Goal: Task Accomplishment & Management: Complete application form

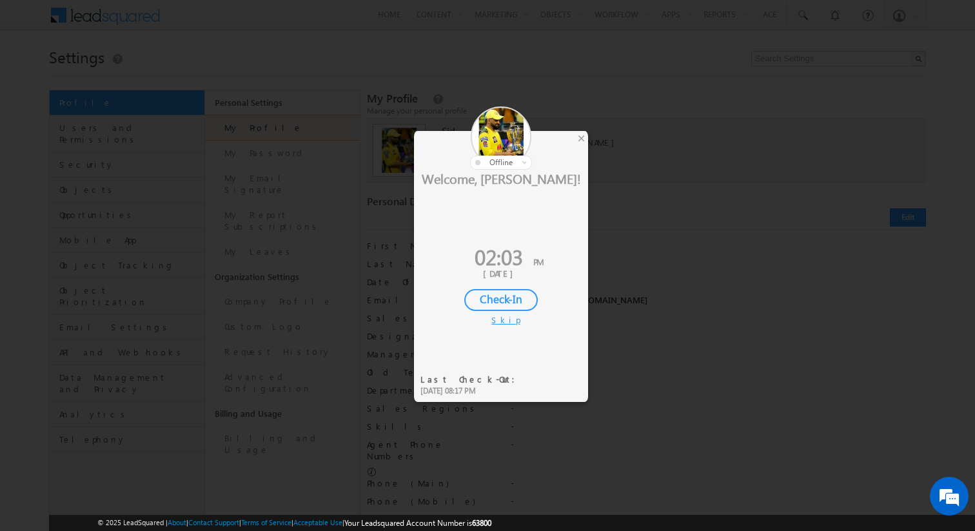
click at [498, 322] on div "Skip" at bounding box center [500, 320] width 19 height 12
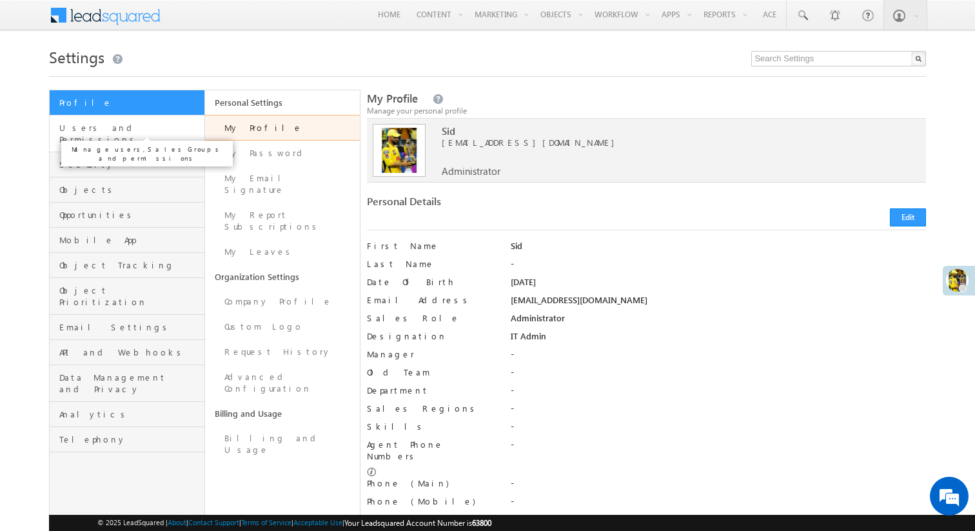
click at [130, 128] on span "Users and Permissions" at bounding box center [130, 133] width 142 height 23
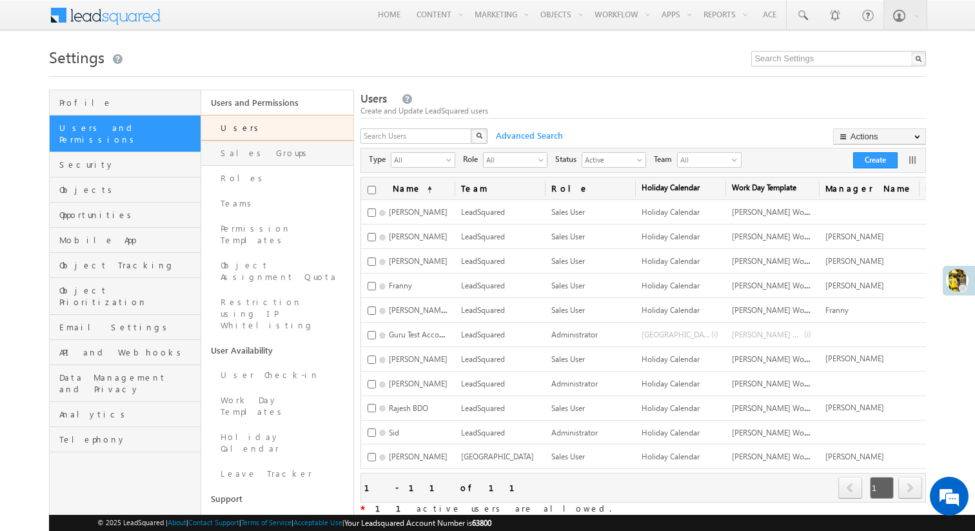
click at [310, 161] on link "Sales Groups" at bounding box center [277, 153] width 152 height 25
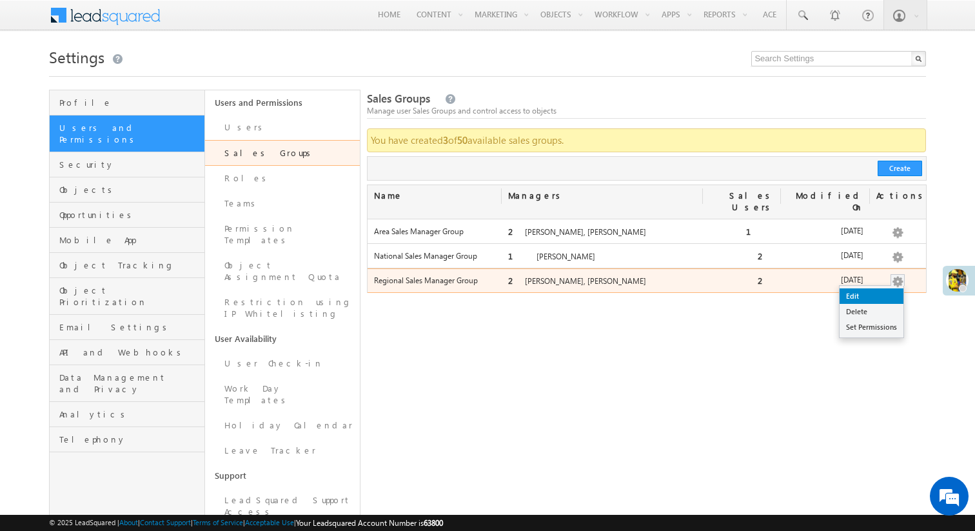
click at [890, 288] on link "Edit" at bounding box center [871, 295] width 64 height 15
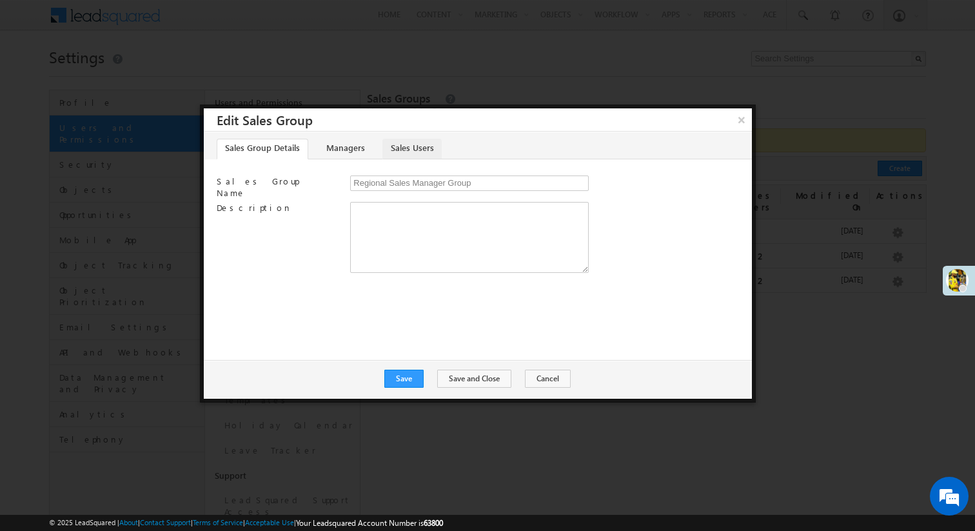
click at [407, 141] on link "Sales Users" at bounding box center [411, 149] width 59 height 21
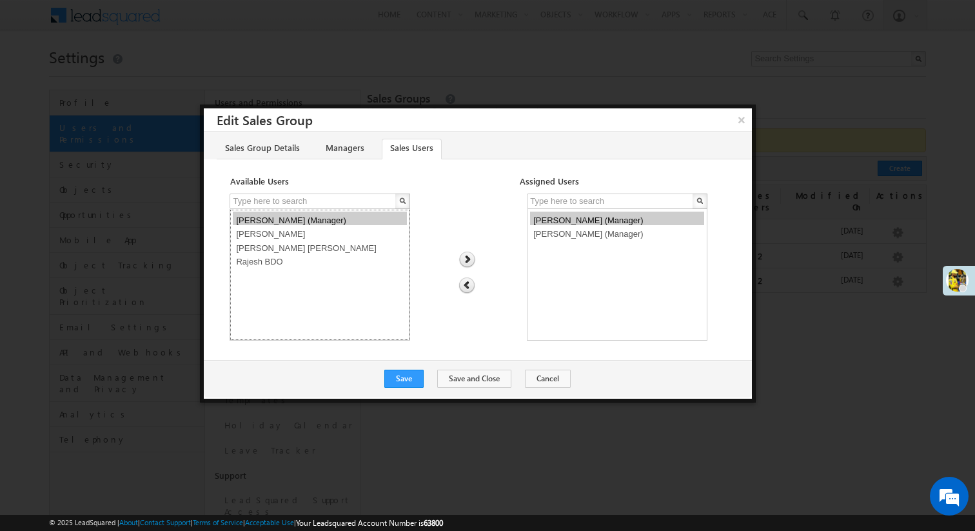
select select "7dd76fcc-4081-11f0-91df-068012126923"
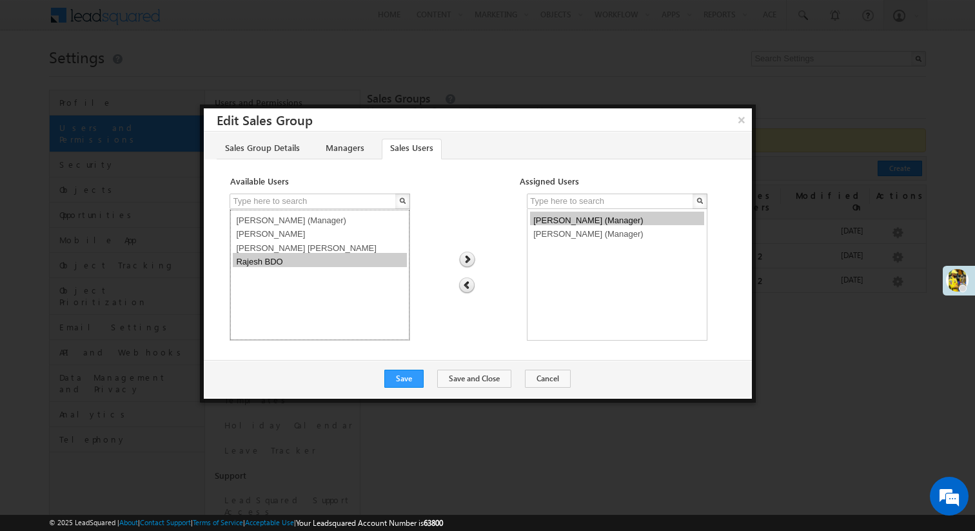
click at [267, 262] on option "Rajesh BDO" at bounding box center [320, 260] width 174 height 14
click at [469, 255] on img at bounding box center [466, 259] width 17 height 17
click at [416, 383] on button "Save" at bounding box center [403, 378] width 39 height 18
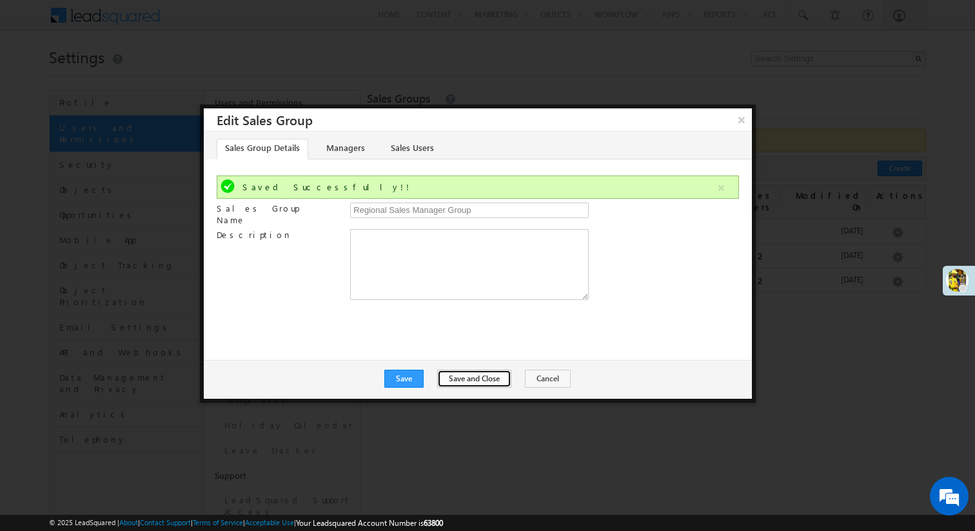
click at [469, 371] on button "Save and Close" at bounding box center [474, 378] width 74 height 18
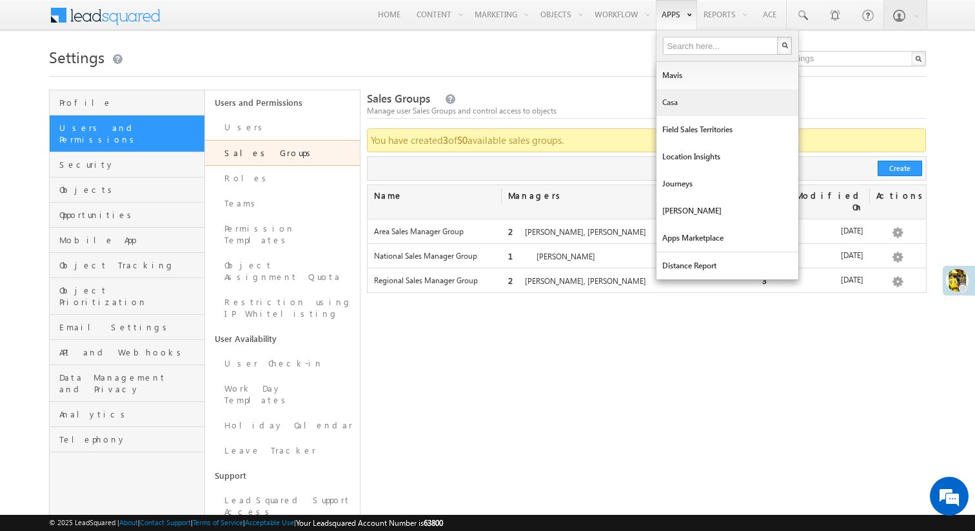
click at [663, 96] on link "Casa" at bounding box center [727, 102] width 142 height 27
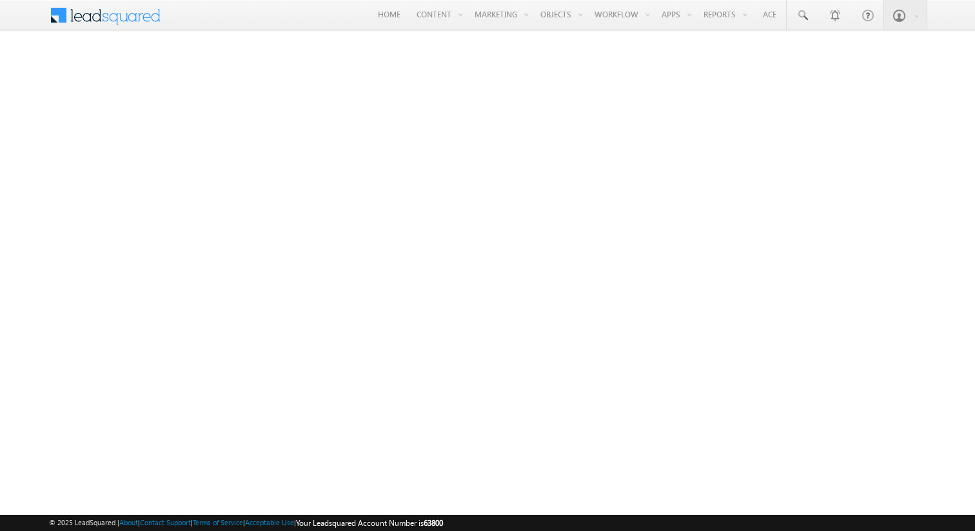
click at [102, 17] on span at bounding box center [113, 14] width 93 height 23
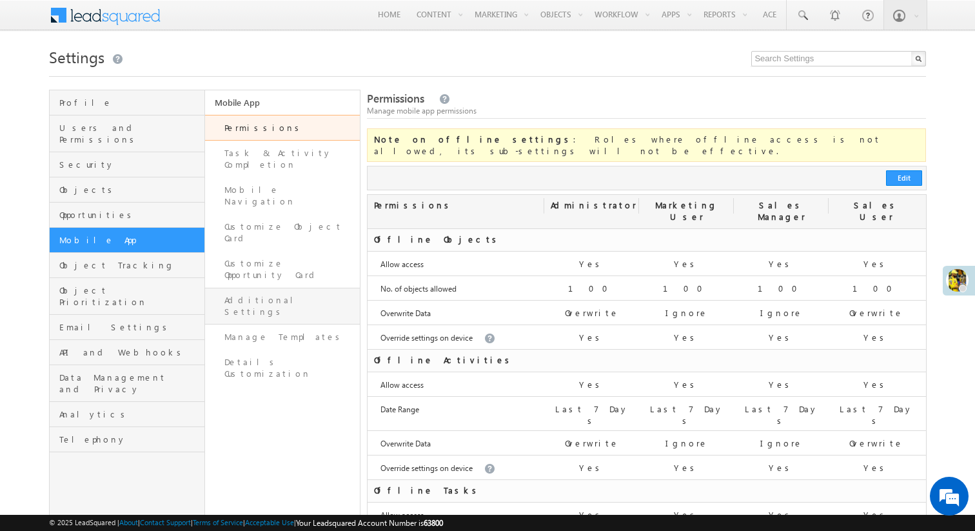
click at [275, 288] on link "Additional Settings" at bounding box center [282, 306] width 155 height 37
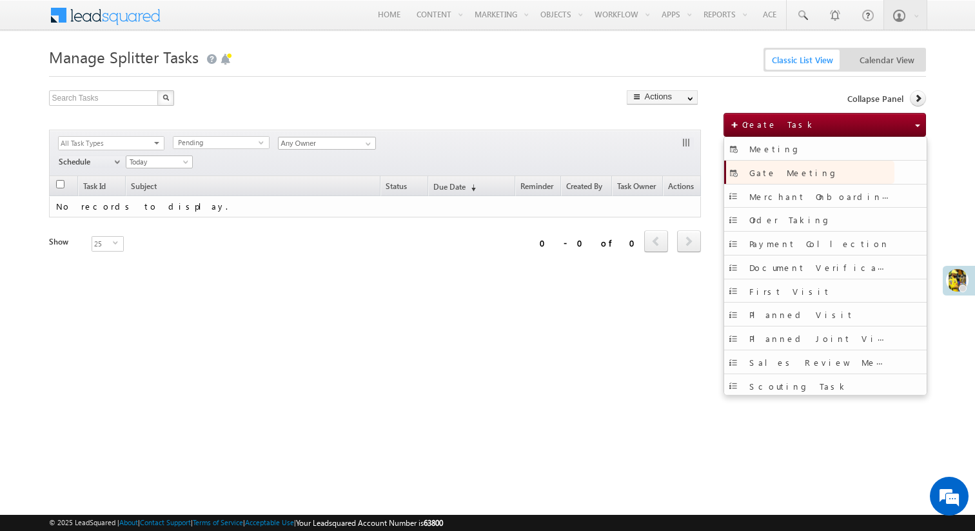
click at [805, 167] on link "Gate Meeting" at bounding box center [809, 172] width 170 height 23
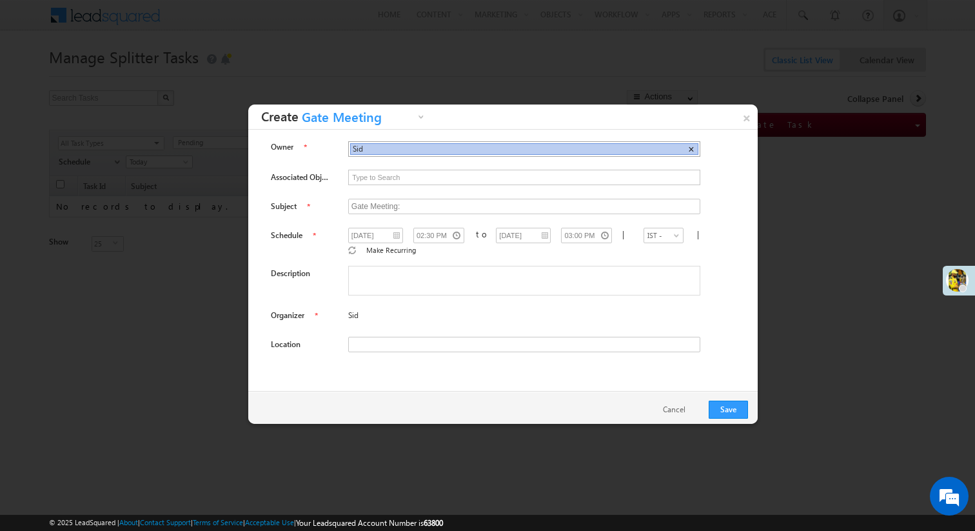
click at [688, 147] on span "×" at bounding box center [691, 149] width 6 height 11
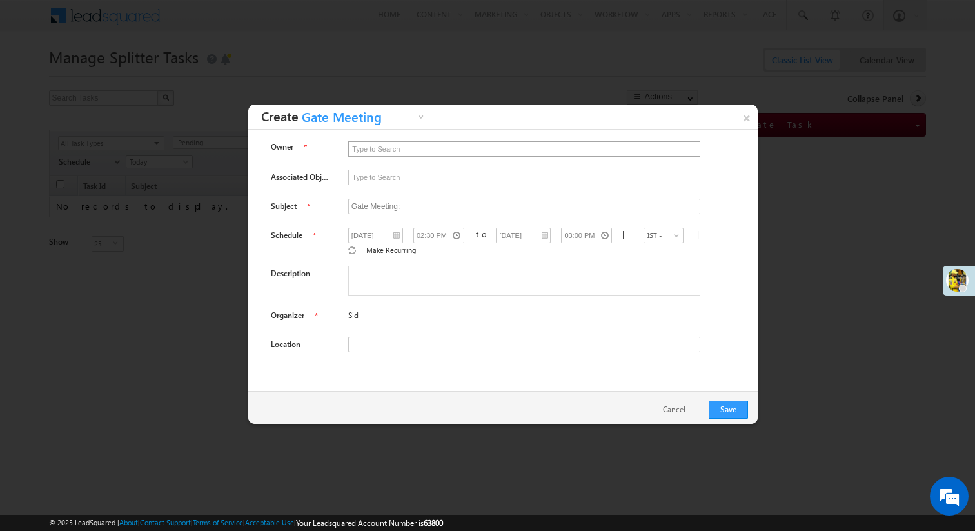
click at [578, 144] on input "text" at bounding box center [524, 149] width 351 height 14
type input "Rajesh BDO"
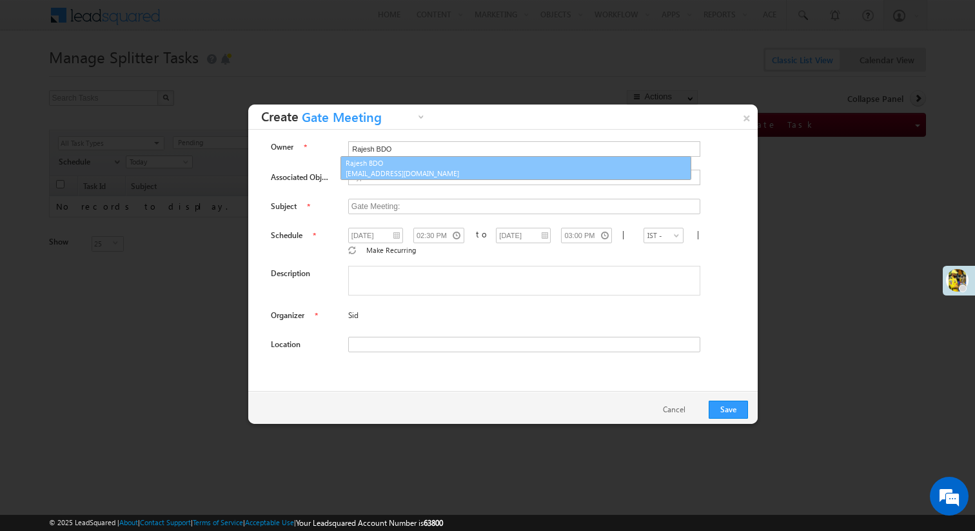
click at [478, 163] on link "Rajesh BDO sidase3@gmail.com" at bounding box center [515, 168] width 351 height 25
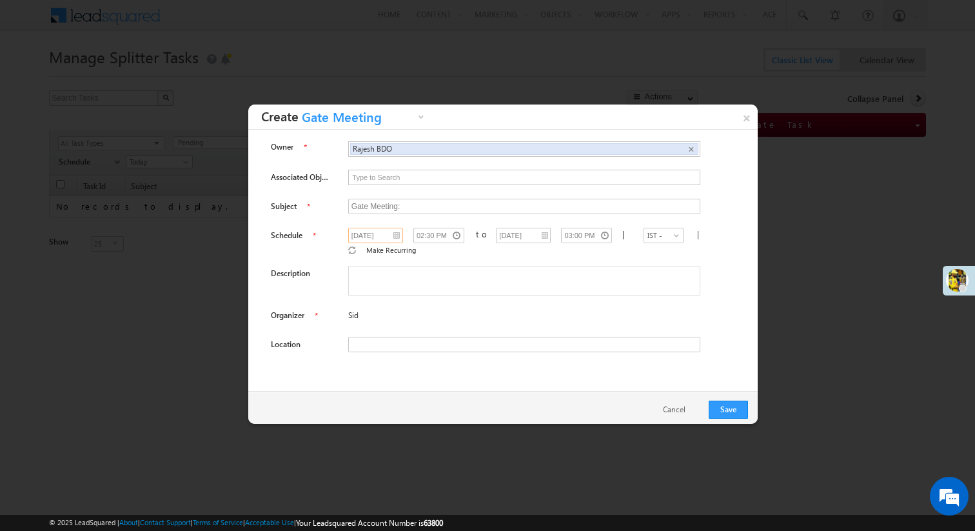
click at [389, 238] on input "26/08/2025" at bounding box center [375, 235] width 55 height 15
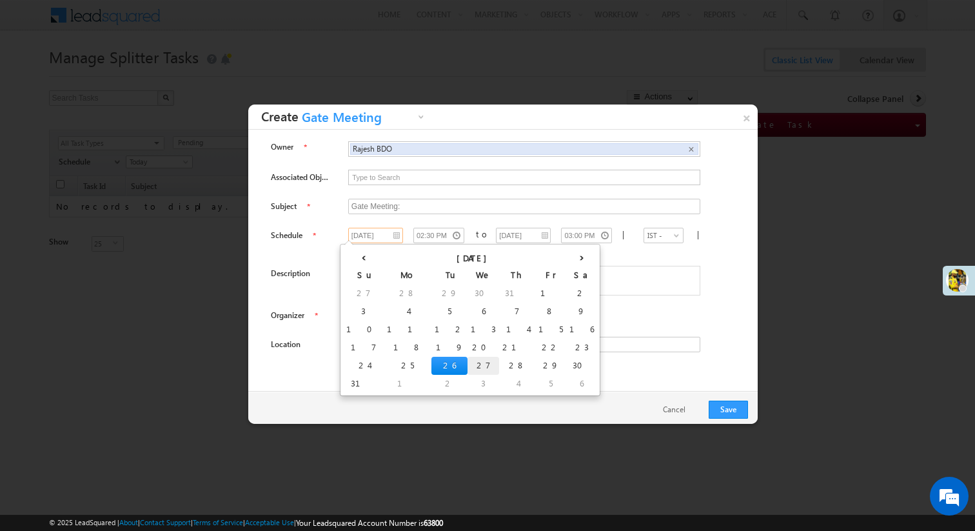
click at [467, 358] on td "27" at bounding box center [483, 366] width 32 height 18
type input "27/08/2025"
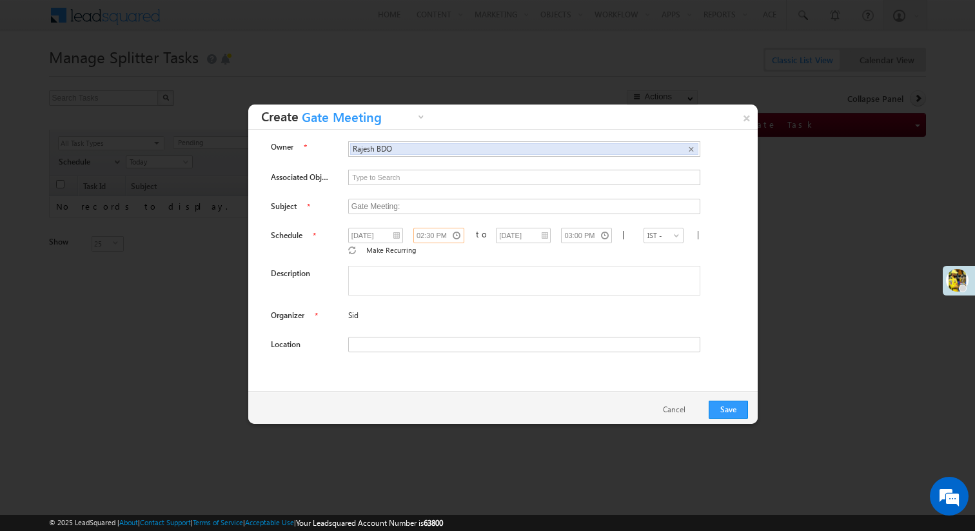
click at [442, 235] on input "02:30 PM" at bounding box center [438, 235] width 51 height 15
click at [413, 304] on icon at bounding box center [415, 307] width 9 height 9
type input "01:30 PM"
type input "02:00 PM"
click at [413, 304] on icon at bounding box center [415, 307] width 9 height 9
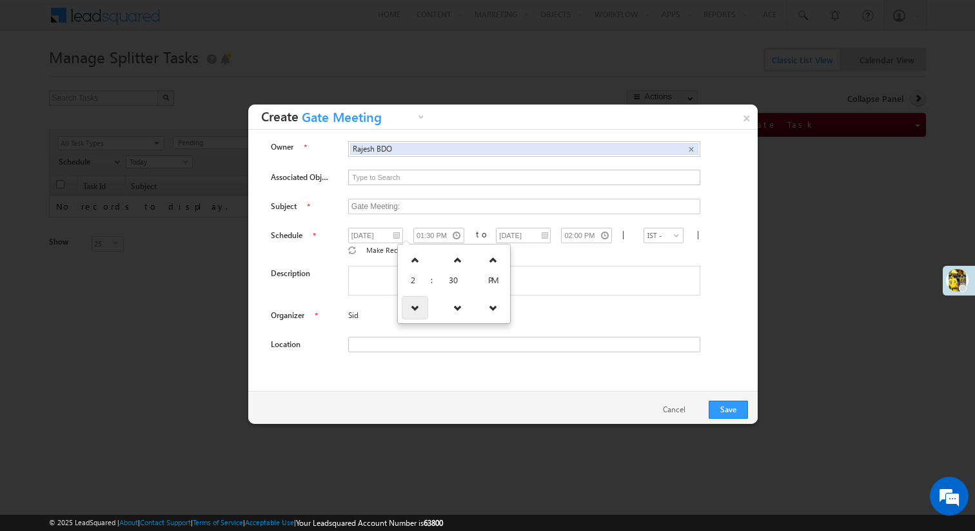
type input "12:30 PM"
type input "01:00 PM"
click at [413, 304] on icon at bounding box center [416, 307] width 9 height 9
type input "11:30 AM"
type input "12:00 PM"
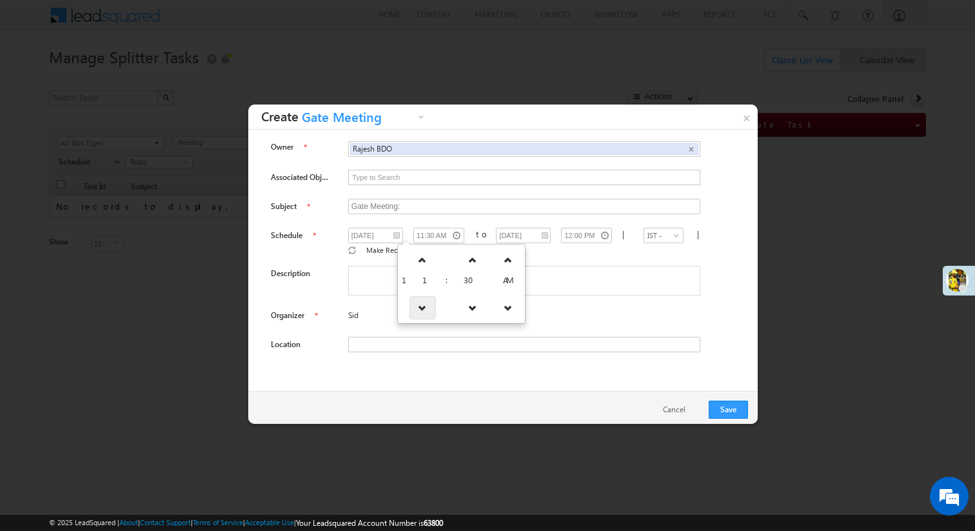
click at [418, 304] on icon at bounding box center [422, 307] width 9 height 9
type input "10:30 AM"
type input "11:00 AM"
click at [415, 304] on icon at bounding box center [419, 307] width 9 height 9
type input "09:30 AM"
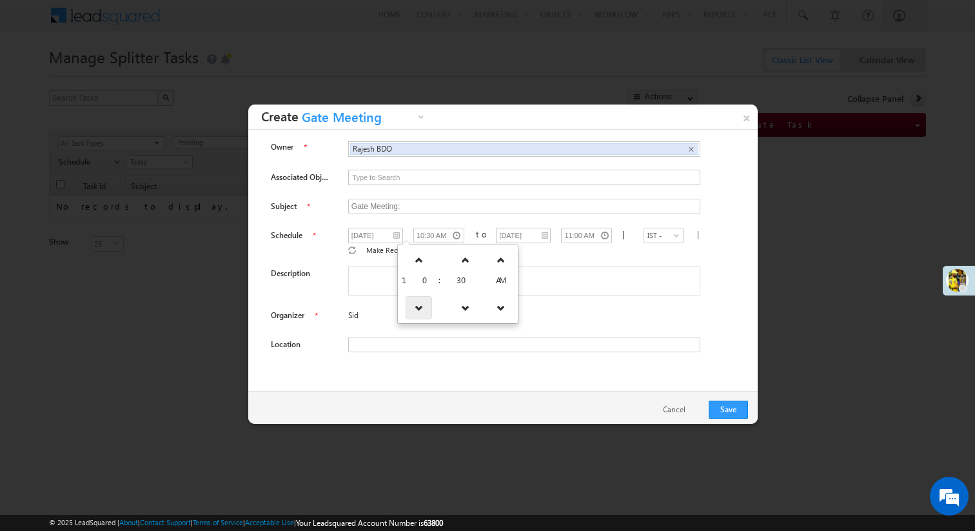
type input "10:00 AM"
click at [709, 213] on div "Gate Meeting:" at bounding box center [534, 206] width 372 height 15
click at [437, 337] on input "text" at bounding box center [524, 344] width 352 height 15
click at [455, 309] on span "Sid" at bounding box center [478, 315] width 260 height 12
click at [723, 415] on button "Save" at bounding box center [728, 409] width 39 height 18
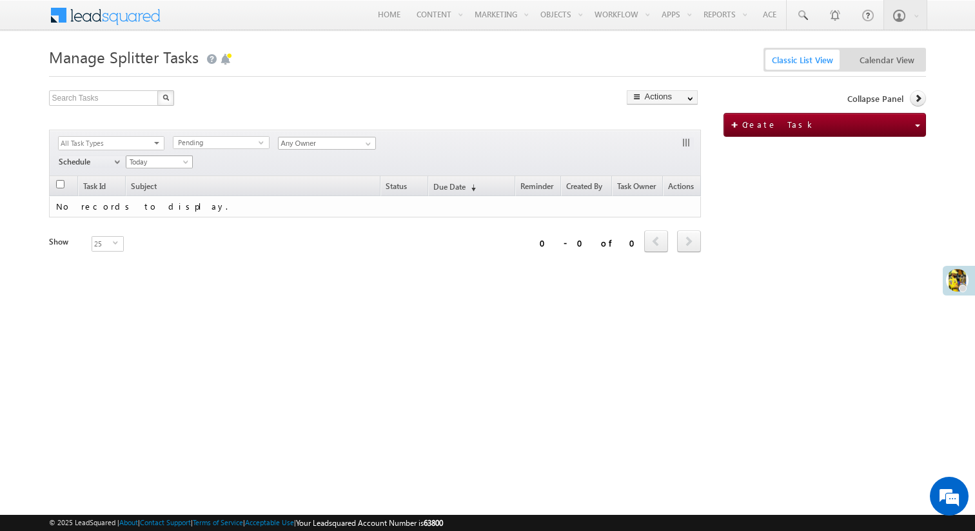
click at [148, 162] on span "Today" at bounding box center [157, 162] width 63 height 12
click at [153, 231] on link "[DATE]" at bounding box center [158, 230] width 65 height 12
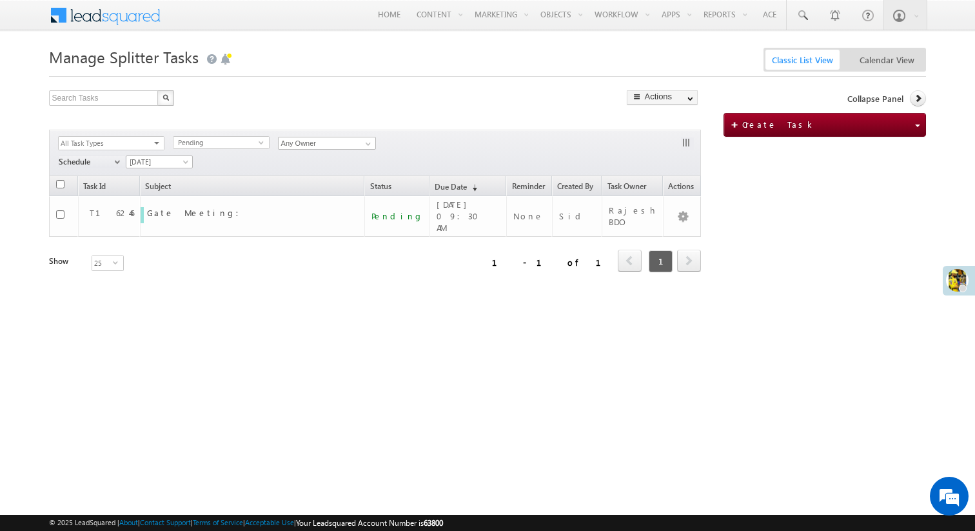
click at [141, 17] on span at bounding box center [113, 14] width 93 height 23
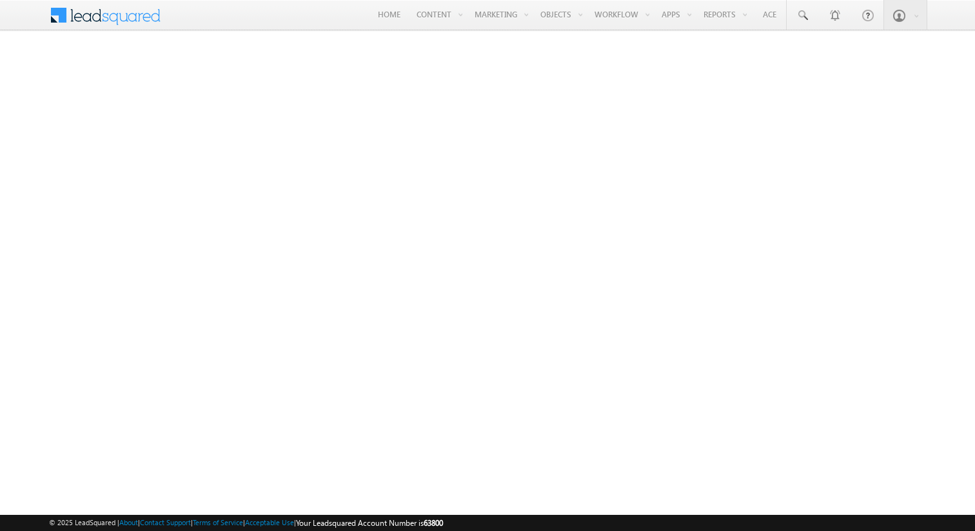
click at [138, 15] on span at bounding box center [113, 14] width 93 height 23
